Goal: Task Accomplishment & Management: Use online tool/utility

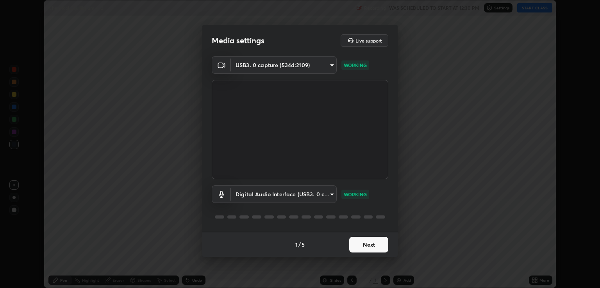
scroll to position [288, 600]
click at [319, 194] on body "Erase all Chemical Equilibrium - 12 Recording WAS SCHEDULED TO START AT 12:30 P…" at bounding box center [300, 144] width 600 height 288
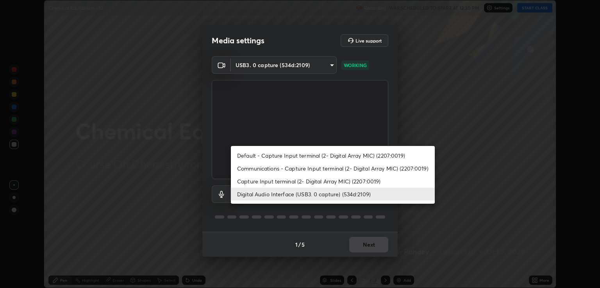
click at [325, 182] on li "Capture Input terminal (2- Digital Array MIC) (2207:0019)" at bounding box center [333, 181] width 204 height 13
type input "6f44f3f918cc842ef6afac2364334028f856bd68785194fb92211e1c888e7b5f"
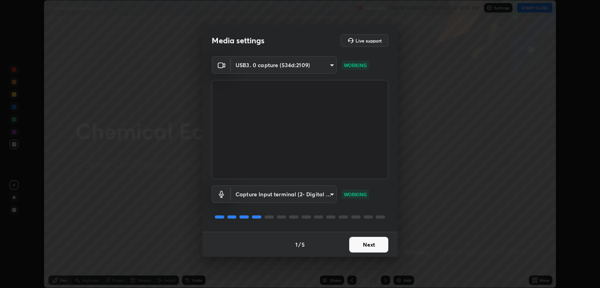
click at [364, 244] on button "Next" at bounding box center [368, 245] width 39 height 16
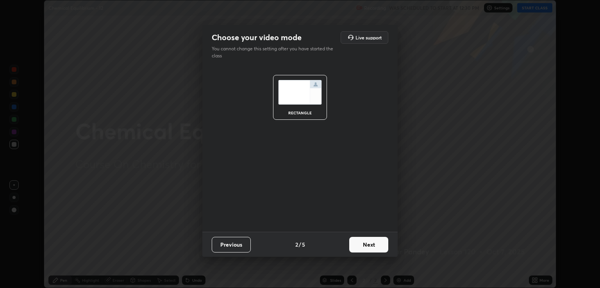
click at [363, 246] on button "Next" at bounding box center [368, 245] width 39 height 16
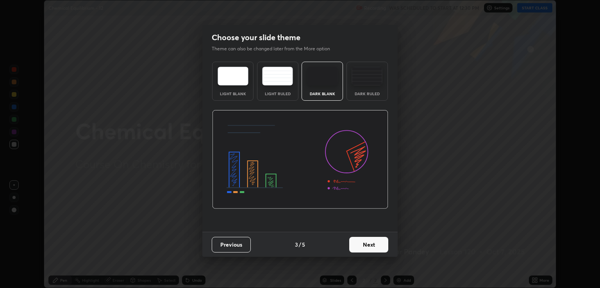
click at [365, 246] on button "Next" at bounding box center [368, 245] width 39 height 16
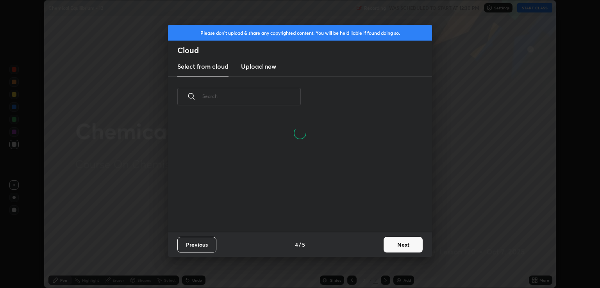
click at [390, 247] on button "Next" at bounding box center [402, 245] width 39 height 16
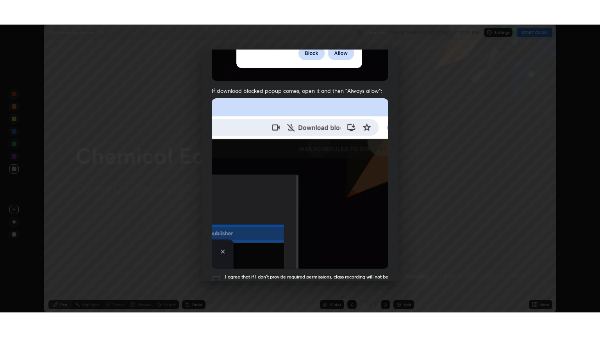
scroll to position [158, 0]
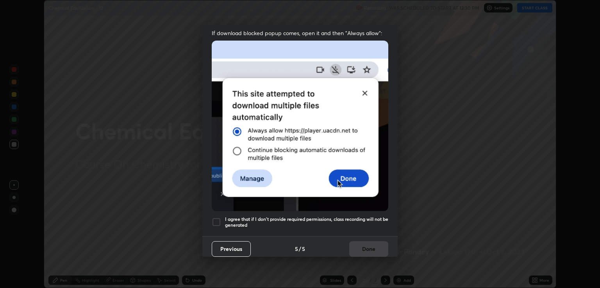
click at [339, 218] on h5 "I agree that if I don't provide required permissions, class recording will not …" at bounding box center [306, 222] width 163 height 12
click at [370, 245] on button "Done" at bounding box center [368, 249] width 39 height 16
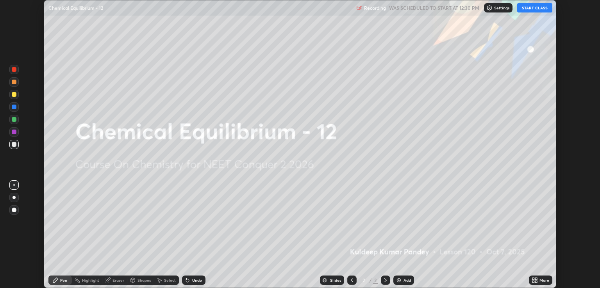
click at [539, 8] on button "START CLASS" at bounding box center [534, 7] width 35 height 9
click at [537, 8] on button "START CLASS" at bounding box center [534, 7] width 35 height 9
click at [542, 282] on div "More" at bounding box center [544, 280] width 10 height 4
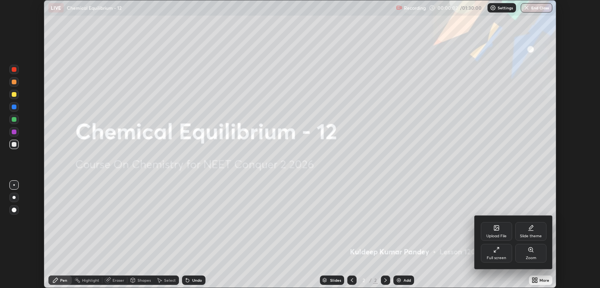
click at [505, 258] on div "Full screen" at bounding box center [496, 258] width 20 height 4
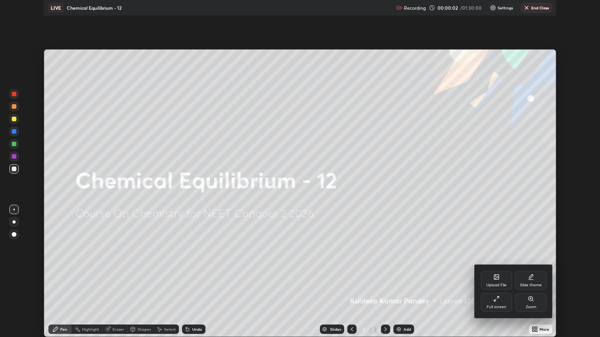
scroll to position [337, 600]
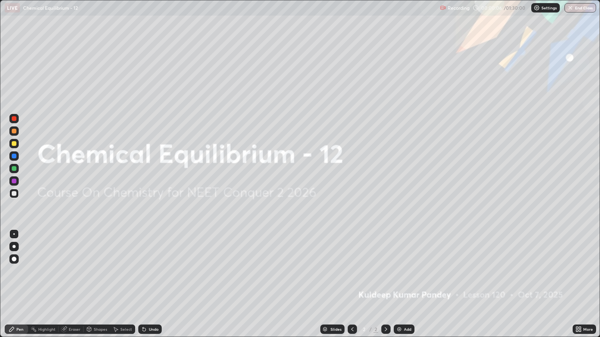
click at [398, 288] on img at bounding box center [399, 329] width 6 height 6
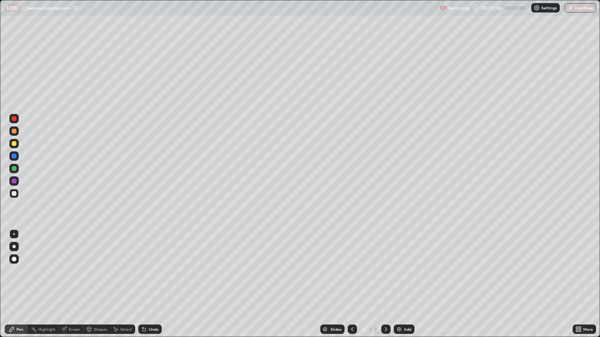
click at [399, 288] on img at bounding box center [399, 329] width 6 height 6
click at [398, 288] on img at bounding box center [399, 329] width 6 height 6
click at [399, 288] on img at bounding box center [399, 329] width 6 height 6
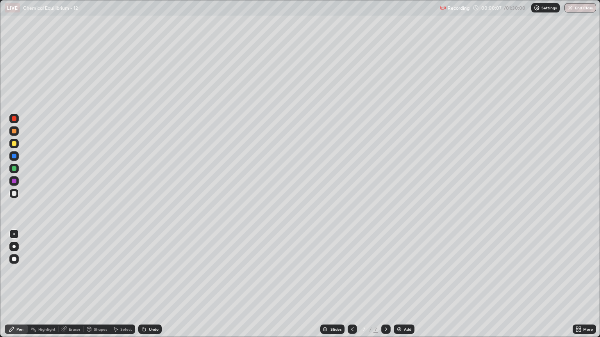
click at [400, 288] on img at bounding box center [399, 329] width 6 height 6
click at [399, 288] on img at bounding box center [399, 329] width 6 height 6
click at [398, 288] on img at bounding box center [399, 329] width 6 height 6
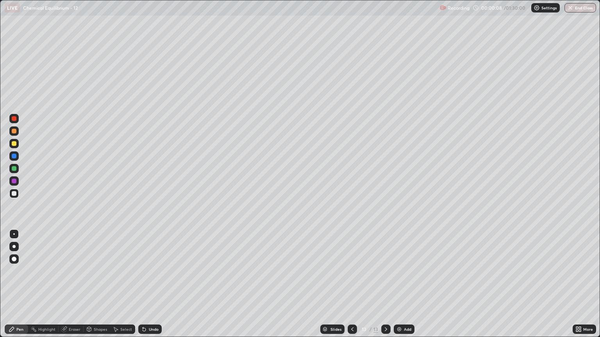
click at [398, 288] on img at bounding box center [399, 329] width 6 height 6
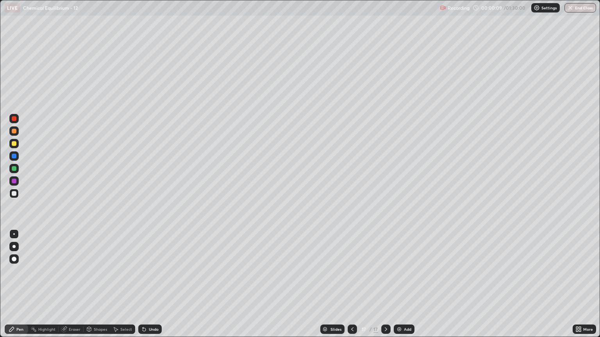
click at [398, 288] on img at bounding box center [399, 329] width 6 height 6
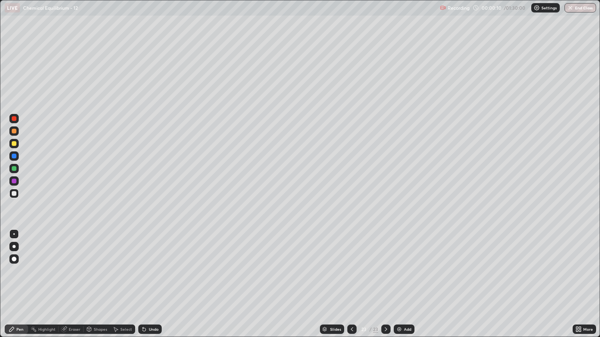
click at [398, 288] on img at bounding box center [399, 329] width 6 height 6
click at [399, 288] on img at bounding box center [399, 329] width 6 height 6
click at [398, 288] on img at bounding box center [399, 329] width 6 height 6
click at [397, 288] on img at bounding box center [399, 329] width 6 height 6
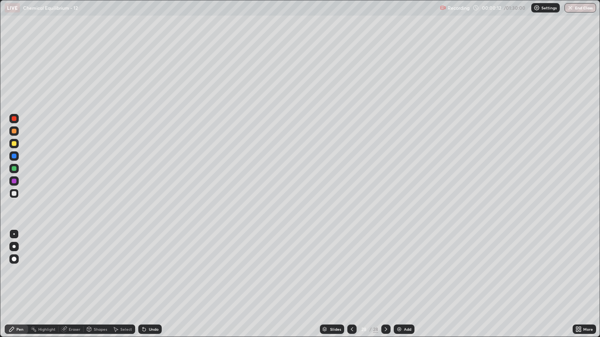
click at [398, 288] on img at bounding box center [399, 329] width 6 height 6
click at [399, 288] on img at bounding box center [399, 329] width 6 height 6
click at [398, 288] on img at bounding box center [399, 329] width 6 height 6
click at [351, 288] on icon at bounding box center [352, 330] width 2 height 4
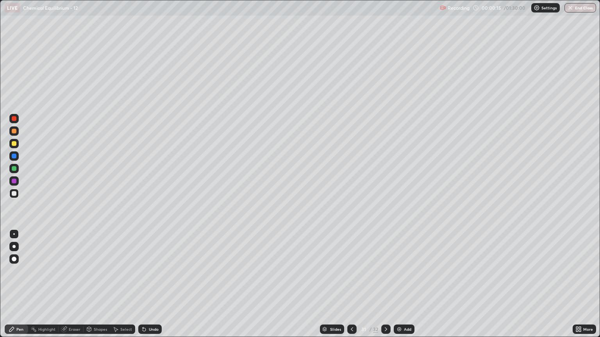
click at [351, 288] on icon at bounding box center [352, 329] width 6 height 6
click at [351, 288] on icon at bounding box center [352, 330] width 2 height 4
click at [350, 288] on icon at bounding box center [352, 329] width 6 height 6
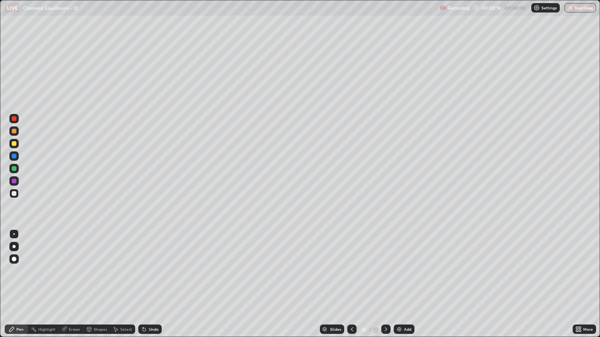
click at [350, 288] on icon at bounding box center [352, 329] width 6 height 6
click at [349, 288] on icon at bounding box center [352, 329] width 6 height 6
click at [350, 288] on div at bounding box center [351, 329] width 9 height 9
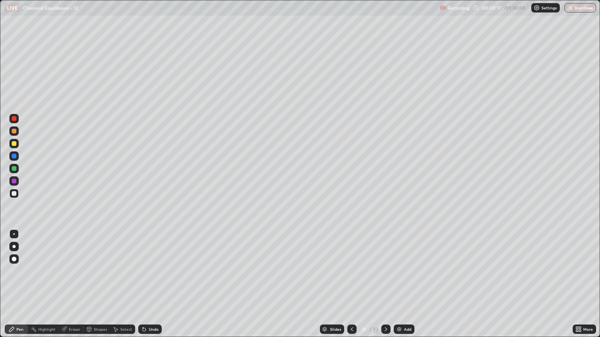
click at [350, 288] on icon at bounding box center [352, 329] width 6 height 6
click at [351, 288] on icon at bounding box center [352, 329] width 6 height 6
click at [351, 288] on icon at bounding box center [352, 330] width 2 height 4
click at [351, 288] on icon at bounding box center [352, 329] width 6 height 6
click at [352, 288] on icon at bounding box center [352, 329] width 6 height 6
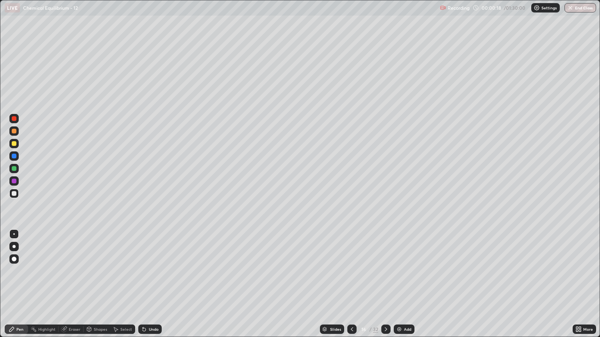
click at [351, 288] on icon at bounding box center [352, 329] width 6 height 6
click at [350, 288] on icon at bounding box center [352, 329] width 6 height 6
click at [351, 288] on icon at bounding box center [352, 329] width 6 height 6
click at [350, 288] on icon at bounding box center [352, 329] width 6 height 6
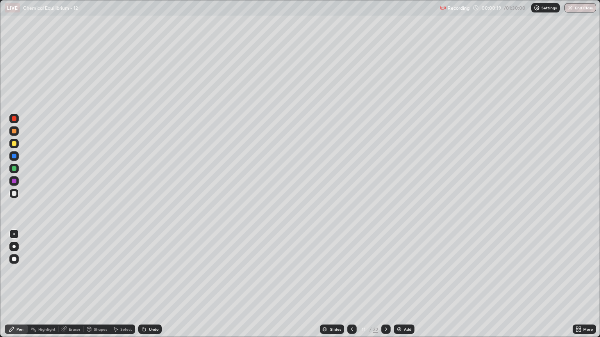
click at [351, 288] on icon at bounding box center [352, 329] width 6 height 6
click at [349, 288] on icon at bounding box center [352, 329] width 6 height 6
click at [351, 288] on icon at bounding box center [352, 329] width 6 height 6
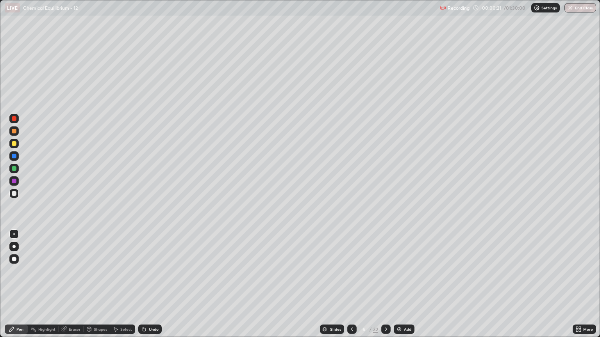
click at [351, 288] on icon at bounding box center [352, 329] width 6 height 6
click at [14, 247] on div at bounding box center [13, 246] width 3 height 3
click at [385, 288] on icon at bounding box center [386, 330] width 2 height 4
click at [75, 288] on div "Eraser" at bounding box center [75, 330] width 12 height 4
click at [20, 288] on div "Pen" at bounding box center [19, 330] width 7 height 4
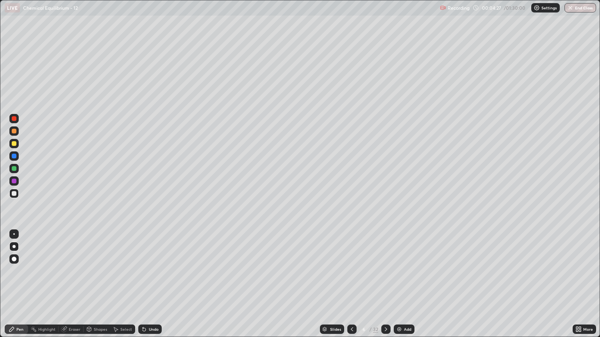
click at [17, 288] on div "Pen" at bounding box center [16, 329] width 23 height 9
click at [384, 288] on icon at bounding box center [386, 329] width 6 height 6
click at [73, 288] on div "Eraser" at bounding box center [71, 329] width 25 height 9
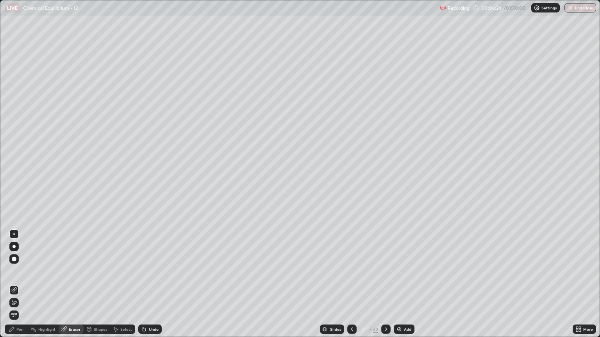
click at [17, 288] on div "Pen" at bounding box center [19, 330] width 7 height 4
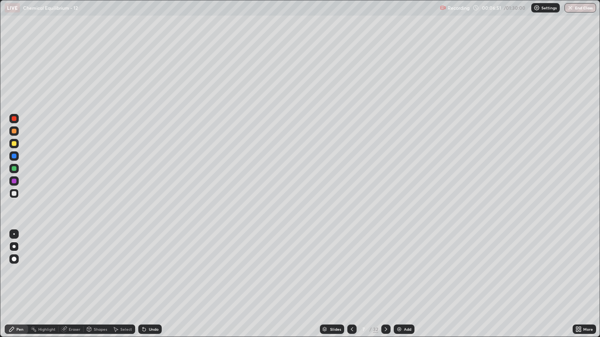
click at [76, 288] on div "Eraser" at bounding box center [71, 329] width 25 height 9
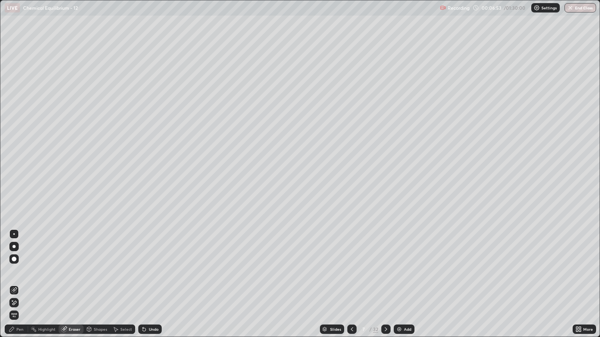
click at [20, 288] on div "Pen" at bounding box center [19, 330] width 7 height 4
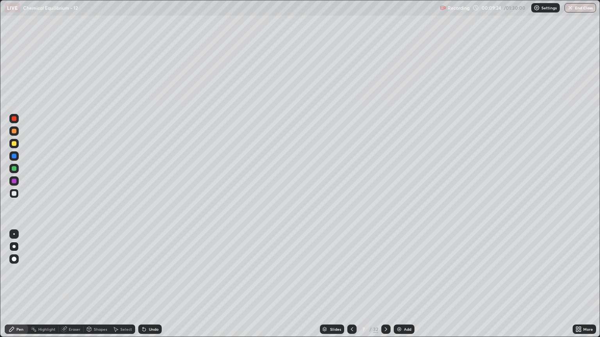
click at [48, 288] on div "Highlight" at bounding box center [46, 330] width 17 height 4
click at [94, 288] on div "Shapes" at bounding box center [100, 330] width 13 height 4
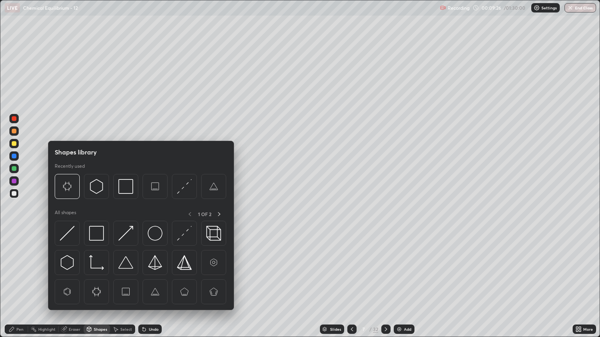
click at [75, 288] on div "Eraser" at bounding box center [75, 330] width 12 height 4
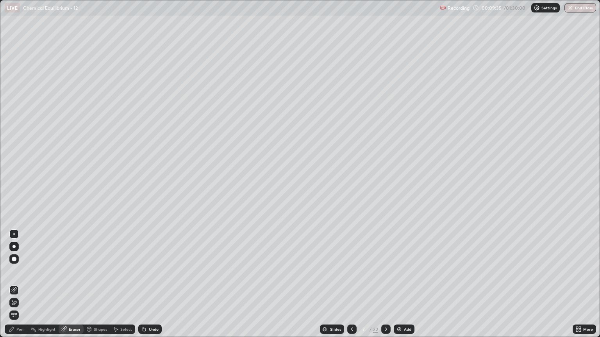
click at [18, 288] on div "Pen" at bounding box center [16, 329] width 23 height 9
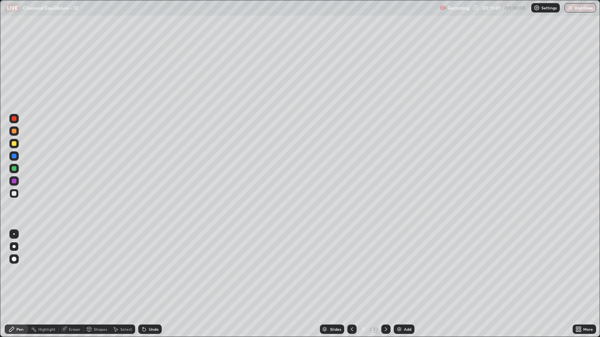
click at [73, 288] on div "Eraser" at bounding box center [75, 330] width 12 height 4
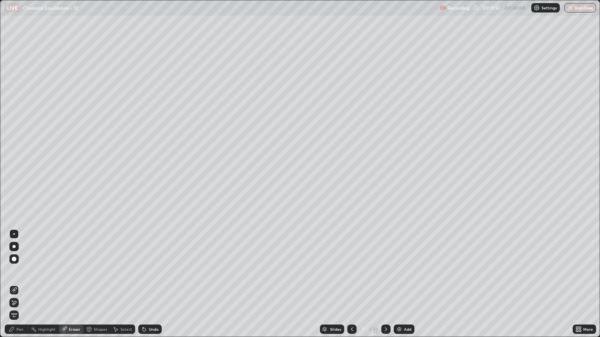
click at [20, 288] on div "Pen" at bounding box center [16, 329] width 23 height 9
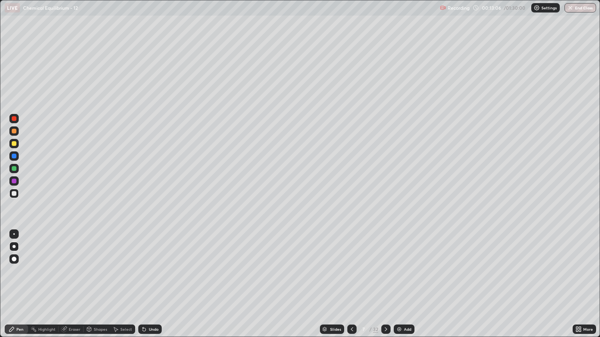
click at [384, 288] on icon at bounding box center [386, 329] width 6 height 6
click at [350, 288] on icon at bounding box center [352, 329] width 6 height 6
click at [386, 288] on icon at bounding box center [386, 330] width 2 height 4
click at [351, 288] on icon at bounding box center [352, 329] width 6 height 6
click at [13, 145] on div at bounding box center [14, 143] width 5 height 5
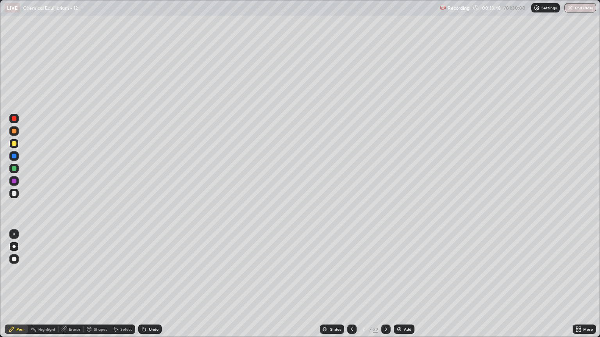
click at [385, 288] on icon at bounding box center [386, 329] width 6 height 6
click at [73, 288] on div "Eraser" at bounding box center [71, 329] width 25 height 9
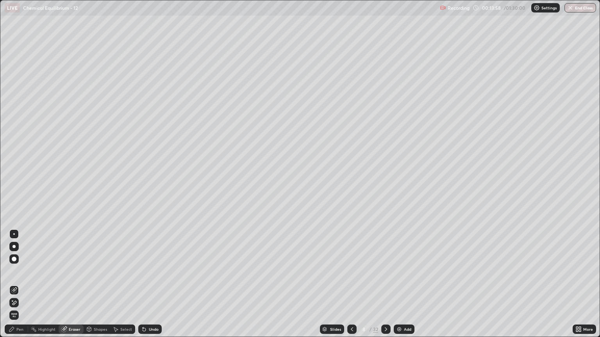
click at [22, 288] on div "Pen" at bounding box center [19, 330] width 7 height 4
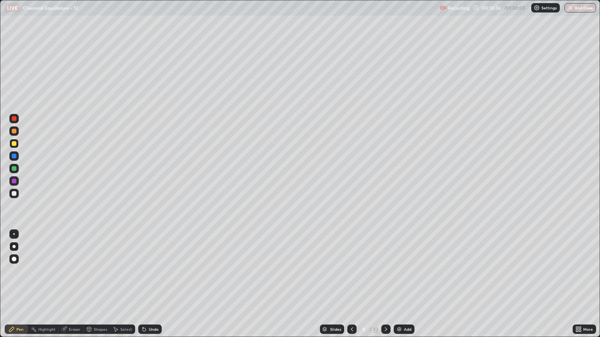
click at [351, 288] on icon at bounding box center [352, 329] width 6 height 6
click at [74, 288] on div "Eraser" at bounding box center [75, 330] width 12 height 4
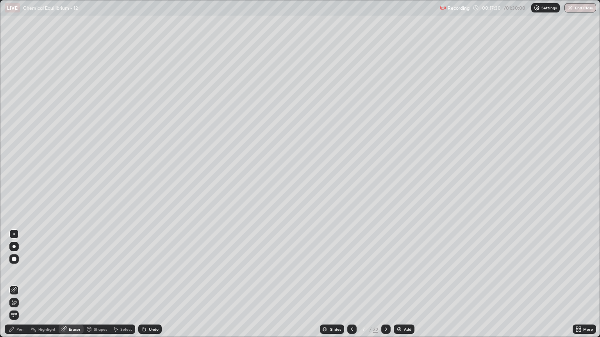
click at [17, 288] on div "Pen" at bounding box center [16, 329] width 23 height 9
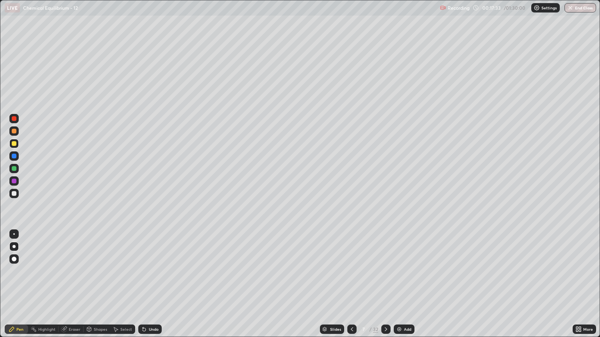
click at [15, 197] on div at bounding box center [13, 193] width 9 height 9
click at [73, 288] on div "Eraser" at bounding box center [75, 330] width 12 height 4
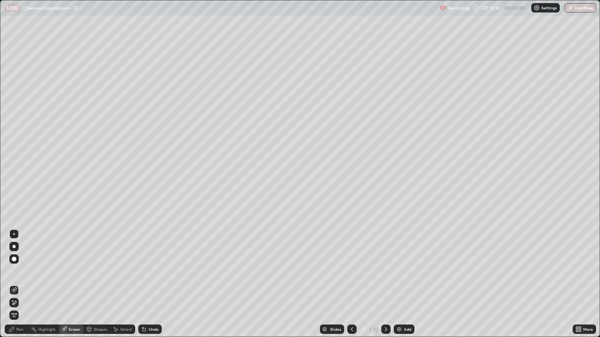
click at [385, 288] on icon at bounding box center [386, 330] width 2 height 4
click at [22, 288] on div "Pen" at bounding box center [16, 329] width 23 height 9
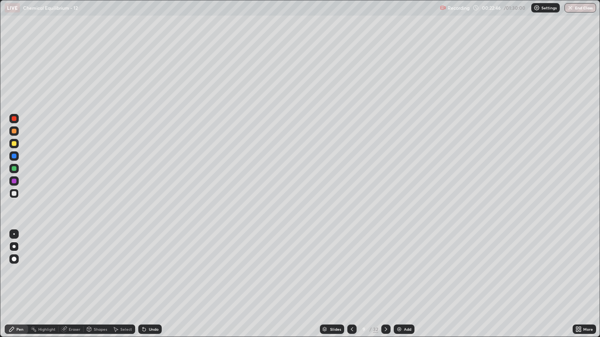
click at [386, 288] on icon at bounding box center [386, 330] width 2 height 4
click at [15, 146] on div at bounding box center [13, 143] width 9 height 9
click at [385, 288] on icon at bounding box center [386, 330] width 2 height 4
click at [14, 195] on div at bounding box center [14, 193] width 5 height 5
click at [350, 288] on icon at bounding box center [352, 329] width 6 height 6
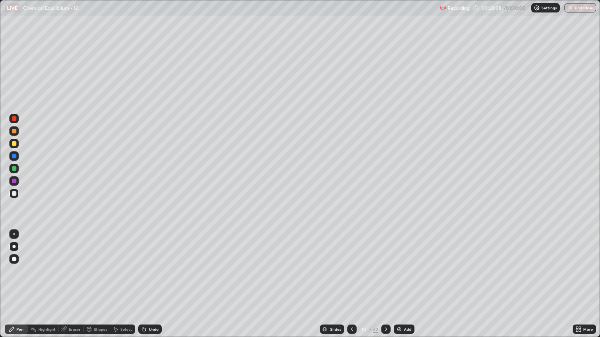
click at [385, 288] on icon at bounding box center [386, 329] width 6 height 6
click at [352, 288] on icon at bounding box center [352, 329] width 6 height 6
click at [384, 288] on icon at bounding box center [386, 329] width 6 height 6
click at [75, 288] on div "Eraser" at bounding box center [75, 330] width 12 height 4
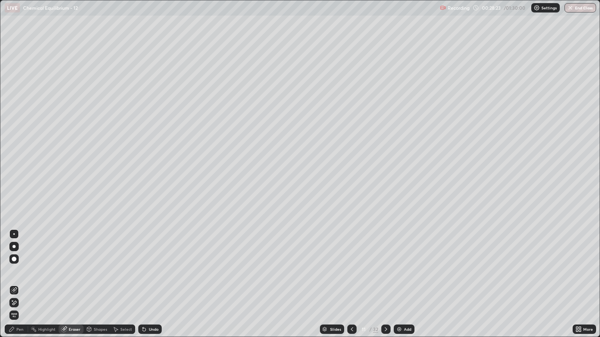
click at [18, 288] on div "Pen" at bounding box center [16, 329] width 23 height 9
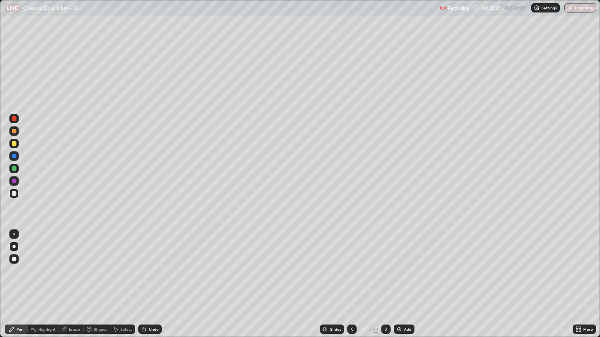
click at [347, 288] on div at bounding box center [351, 329] width 9 height 9
click at [384, 288] on icon at bounding box center [386, 329] width 6 height 6
click at [351, 288] on icon at bounding box center [352, 329] width 6 height 6
click at [385, 288] on icon at bounding box center [386, 329] width 6 height 6
click at [351, 288] on icon at bounding box center [352, 329] width 6 height 6
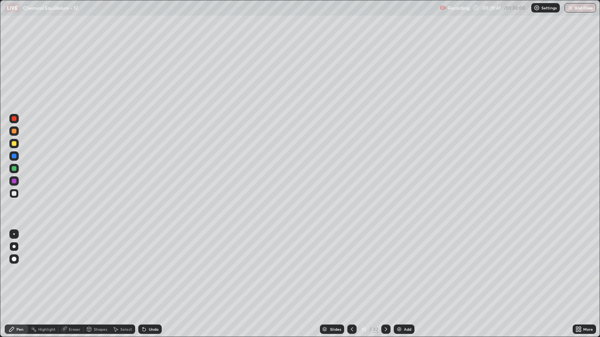
click at [384, 288] on icon at bounding box center [386, 329] width 6 height 6
click at [348, 288] on div at bounding box center [351, 329] width 9 height 9
click at [386, 288] on icon at bounding box center [386, 330] width 2 height 4
click at [386, 288] on icon at bounding box center [386, 329] width 6 height 6
click at [77, 288] on div "Eraser" at bounding box center [75, 330] width 12 height 4
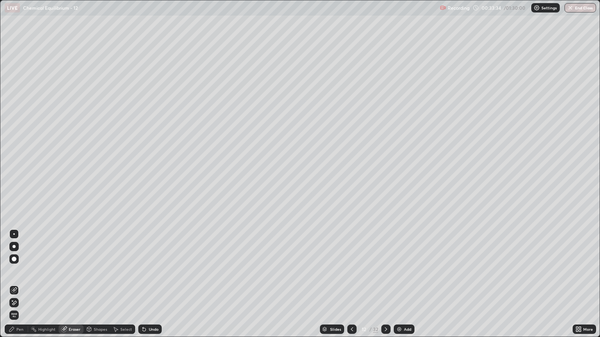
click at [18, 288] on div "Pen" at bounding box center [16, 329] width 23 height 9
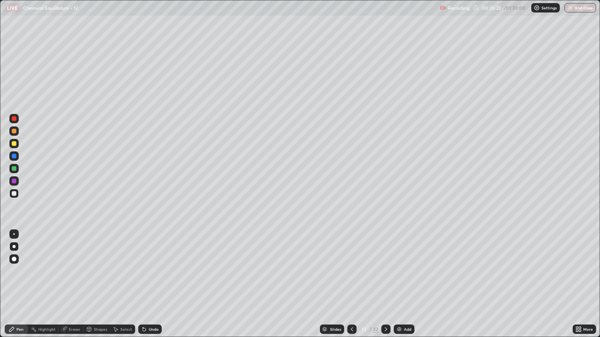
click at [385, 288] on div at bounding box center [385, 329] width 9 height 9
click at [72, 288] on div "Eraser" at bounding box center [75, 330] width 12 height 4
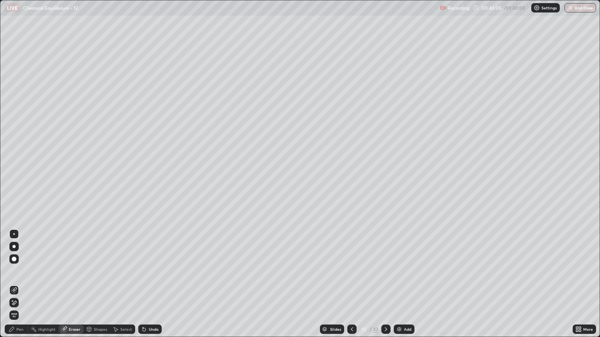
click at [22, 288] on div "Pen" at bounding box center [19, 330] width 7 height 4
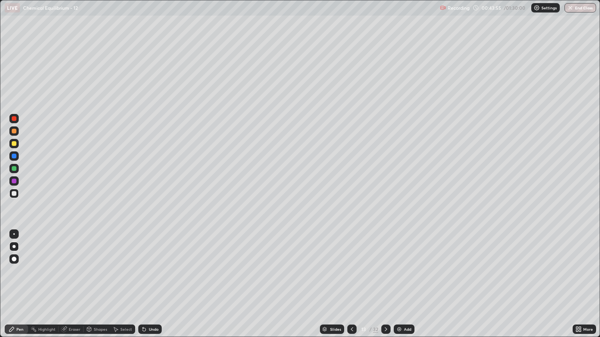
click at [384, 288] on icon at bounding box center [386, 329] width 6 height 6
click at [74, 288] on div "Eraser" at bounding box center [75, 330] width 12 height 4
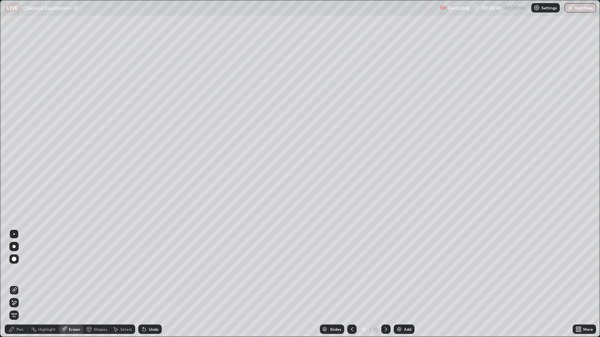
click at [17, 288] on div "Pen" at bounding box center [16, 329] width 23 height 9
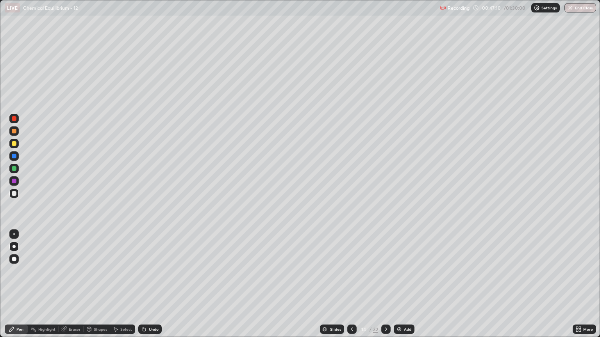
click at [75, 288] on div "Eraser" at bounding box center [75, 330] width 12 height 4
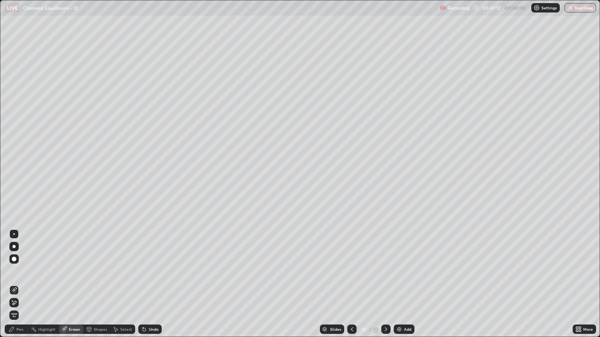
click at [21, 288] on div "Pen" at bounding box center [16, 329] width 23 height 9
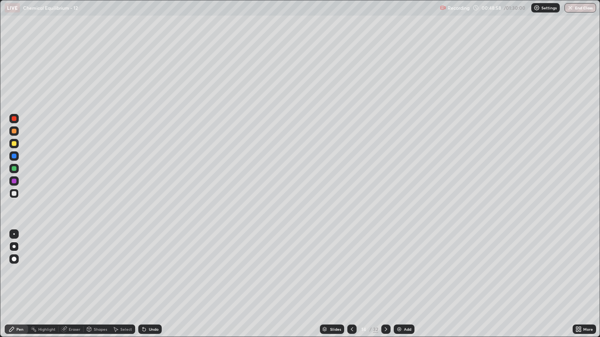
click at [350, 288] on icon at bounding box center [352, 329] width 6 height 6
click at [74, 288] on div "Eraser" at bounding box center [71, 329] width 25 height 9
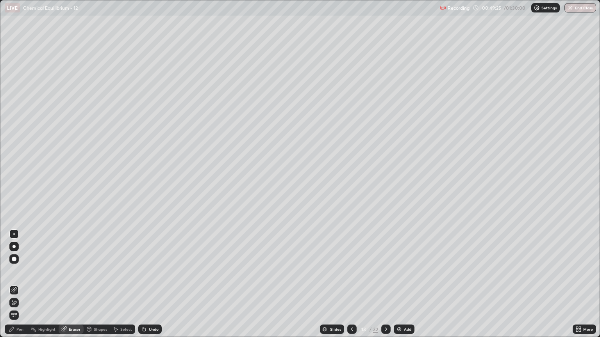
click at [23, 288] on div "Pen" at bounding box center [16, 329] width 23 height 9
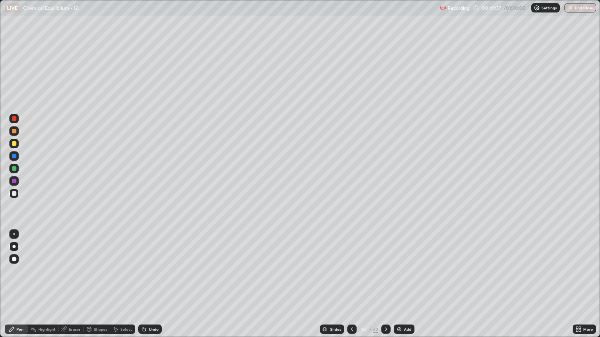
click at [23, 288] on div "Pen" at bounding box center [16, 329] width 23 height 9
click at [75, 288] on div "Eraser" at bounding box center [75, 330] width 12 height 4
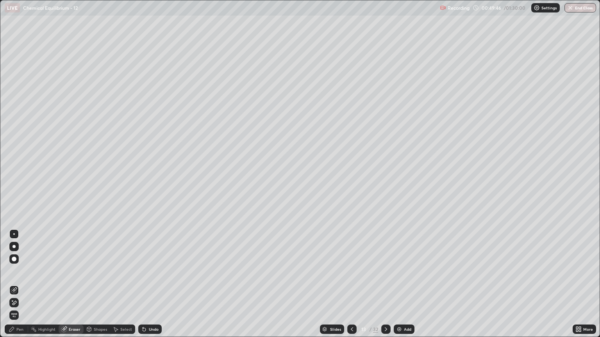
click at [22, 288] on div "Pen" at bounding box center [19, 330] width 7 height 4
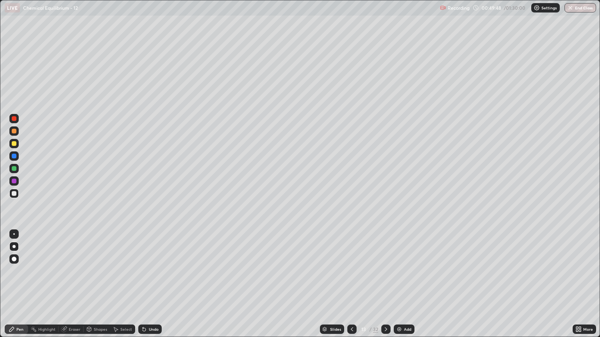
click at [70, 288] on div "Eraser" at bounding box center [75, 330] width 12 height 4
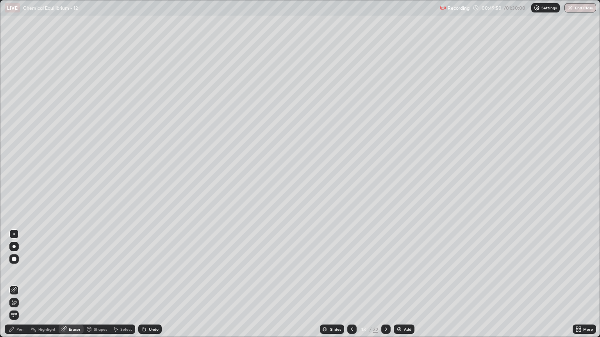
click at [19, 288] on div "Pen" at bounding box center [19, 330] width 7 height 4
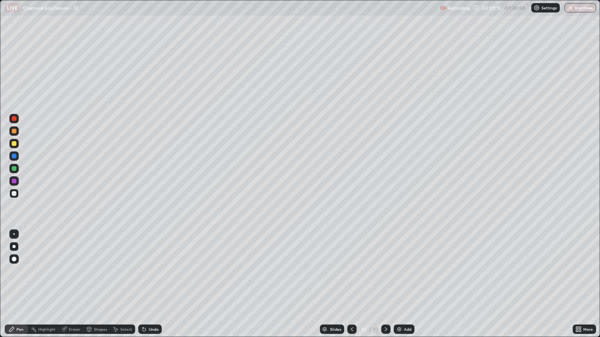
click at [70, 288] on div "Eraser" at bounding box center [71, 329] width 25 height 9
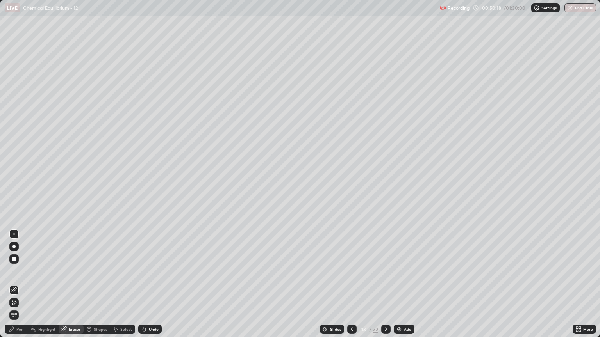
click at [18, 288] on div "Pen" at bounding box center [19, 330] width 7 height 4
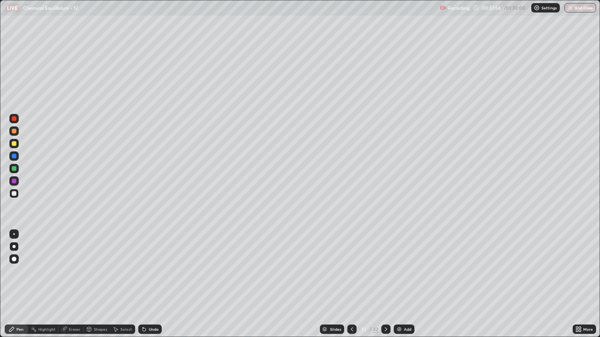
click at [386, 288] on icon at bounding box center [386, 329] width 6 height 6
click at [352, 288] on icon at bounding box center [352, 329] width 6 height 6
click at [386, 288] on div at bounding box center [385, 329] width 9 height 9
click at [75, 288] on div "Eraser" at bounding box center [75, 330] width 12 height 4
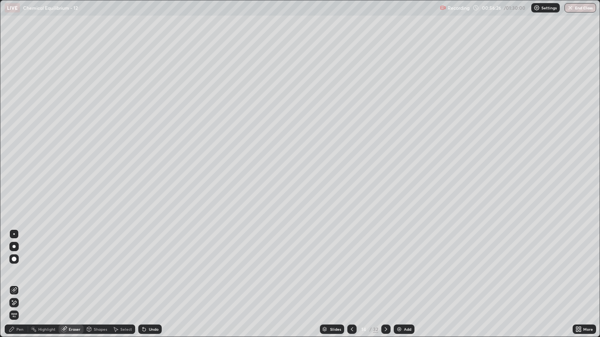
click at [22, 288] on div "Pen" at bounding box center [16, 329] width 23 height 9
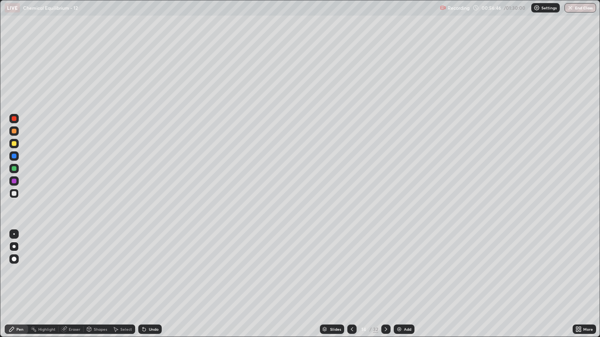
click at [386, 288] on icon at bounding box center [386, 330] width 2 height 4
click at [73, 288] on div "Eraser" at bounding box center [75, 330] width 12 height 4
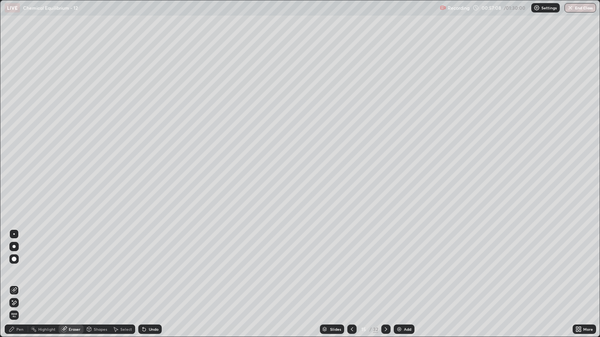
click at [20, 288] on div "Pen" at bounding box center [19, 330] width 7 height 4
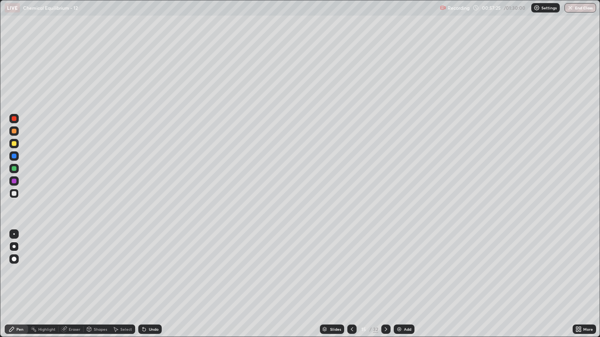
click at [75, 288] on div "Eraser" at bounding box center [71, 329] width 25 height 9
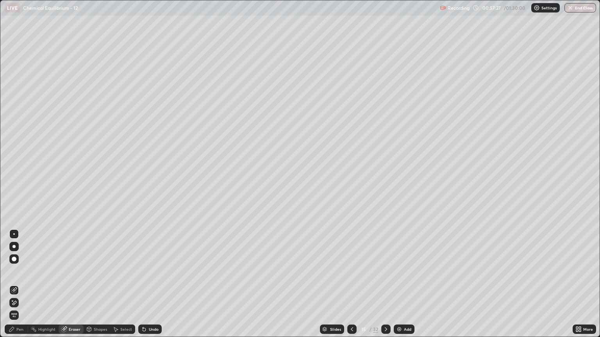
click at [21, 288] on div "Pen" at bounding box center [16, 329] width 23 height 9
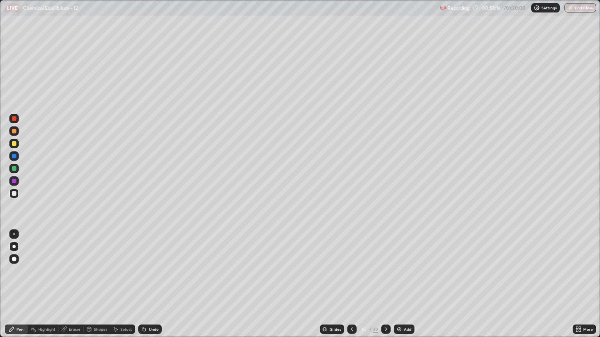
click at [78, 288] on div "Eraser" at bounding box center [75, 330] width 12 height 4
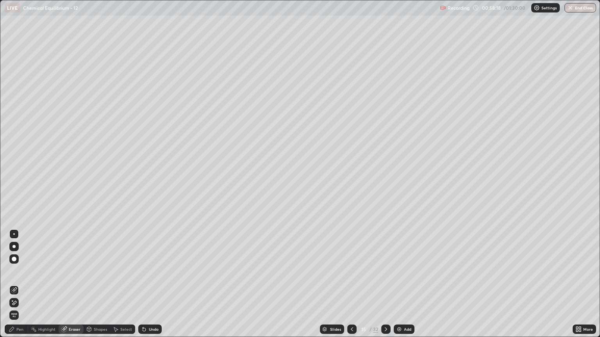
click at [19, 288] on div "Pen" at bounding box center [19, 330] width 7 height 4
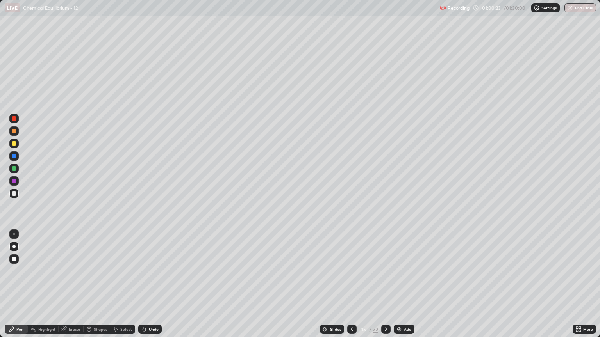
click at [351, 288] on icon at bounding box center [352, 330] width 2 height 4
click at [388, 288] on div at bounding box center [385, 329] width 9 height 9
click at [385, 288] on icon at bounding box center [386, 330] width 2 height 4
click at [75, 288] on div "Eraser" at bounding box center [75, 330] width 12 height 4
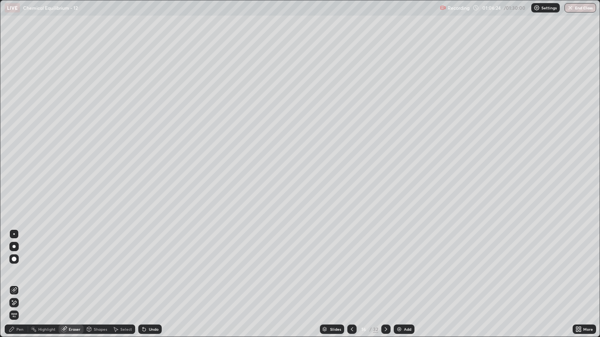
click at [18, 288] on div "Pen" at bounding box center [16, 329] width 23 height 9
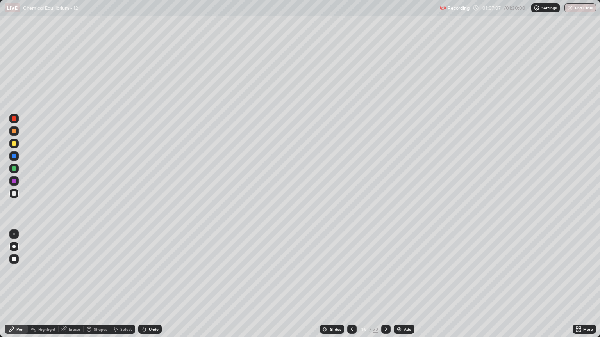
click at [77, 288] on div "Eraser" at bounding box center [75, 330] width 12 height 4
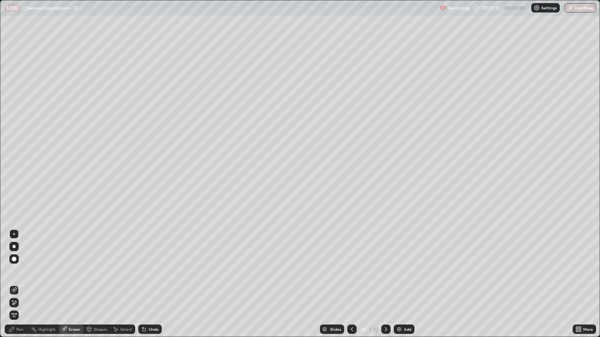
click at [19, 288] on div "Pen" at bounding box center [19, 330] width 7 height 4
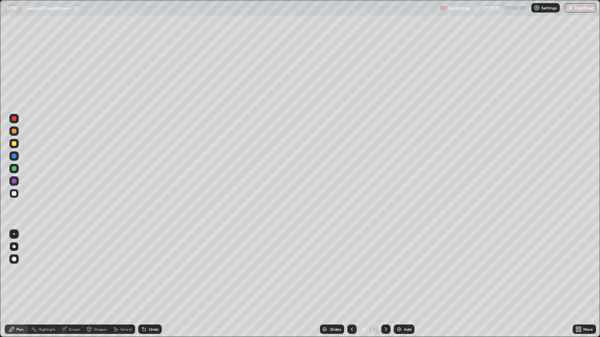
click at [384, 288] on icon at bounding box center [386, 329] width 6 height 6
click at [74, 288] on div "Eraser" at bounding box center [75, 330] width 12 height 4
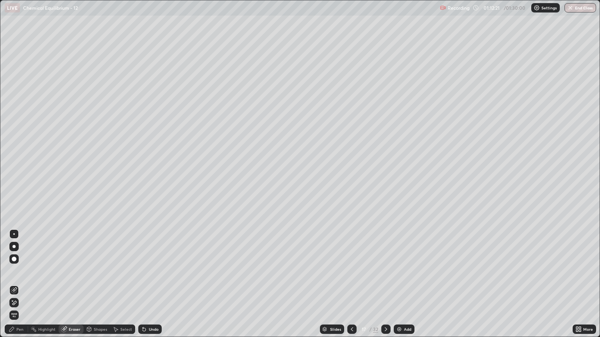
click at [22, 288] on div "Pen" at bounding box center [19, 330] width 7 height 4
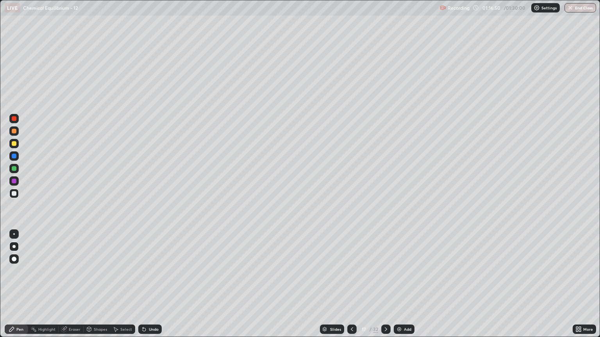
click at [356, 288] on div at bounding box center [351, 330] width 9 height 16
click at [354, 288] on div at bounding box center [351, 329] width 9 height 9
click at [353, 288] on div at bounding box center [351, 329] width 9 height 9
click at [354, 288] on div at bounding box center [351, 329] width 9 height 9
click at [354, 288] on div at bounding box center [351, 330] width 9 height 16
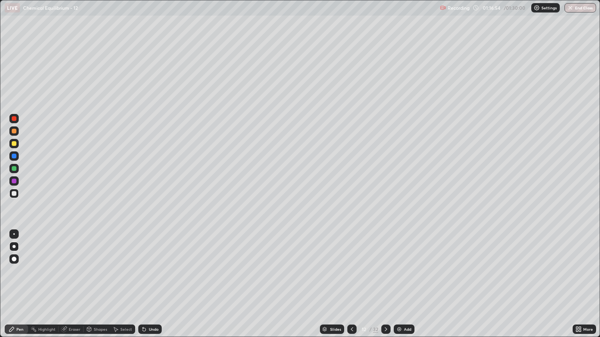
click at [385, 288] on icon at bounding box center [386, 329] width 6 height 6
click at [384, 288] on icon at bounding box center [386, 329] width 6 height 6
click at [386, 288] on icon at bounding box center [386, 329] width 6 height 6
click at [385, 288] on icon at bounding box center [386, 329] width 6 height 6
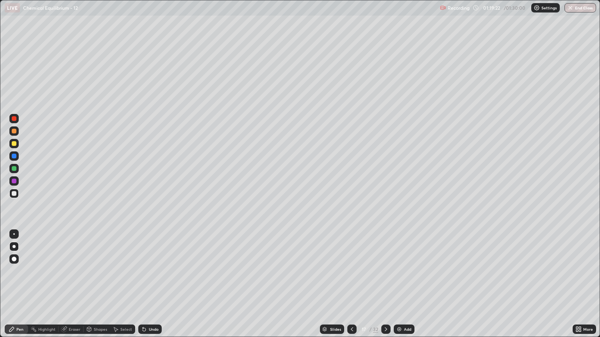
click at [388, 288] on div at bounding box center [385, 329] width 9 height 9
click at [76, 288] on div "Eraser" at bounding box center [75, 330] width 12 height 4
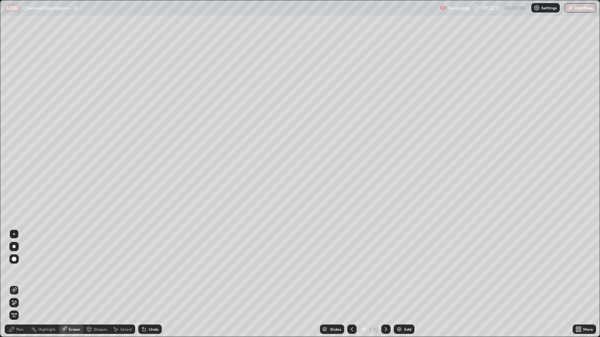
click at [20, 288] on div "Pen" at bounding box center [19, 330] width 7 height 4
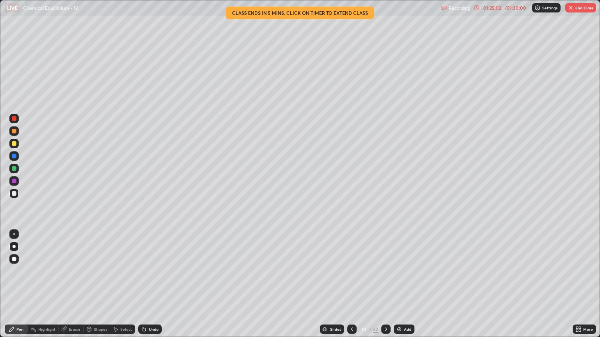
click at [16, 144] on div at bounding box center [14, 143] width 5 height 5
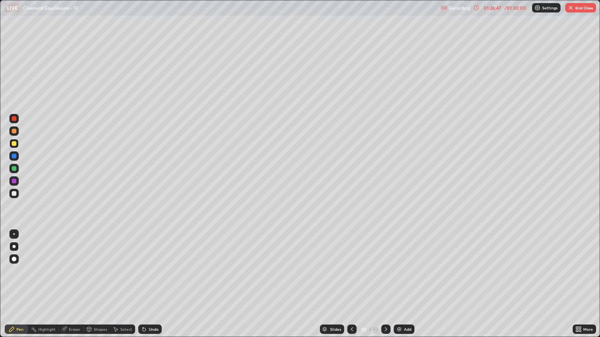
click at [575, 6] on button "End Class" at bounding box center [580, 7] width 31 height 9
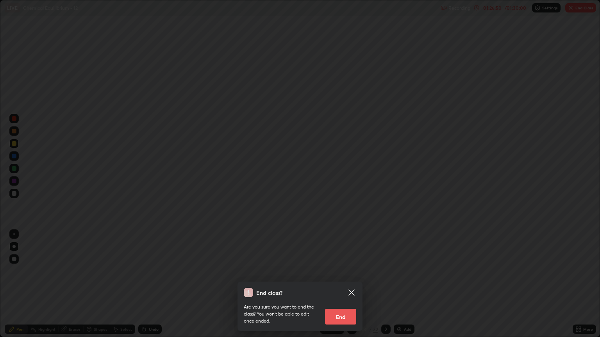
click at [344, 288] on button "End" at bounding box center [340, 317] width 31 height 16
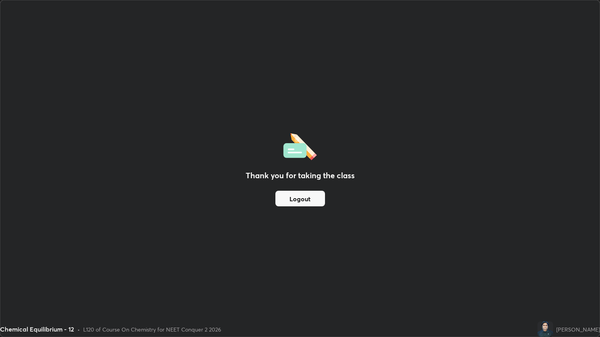
click at [301, 205] on button "Logout" at bounding box center [300, 199] width 50 height 16
